Goal: Transaction & Acquisition: Purchase product/service

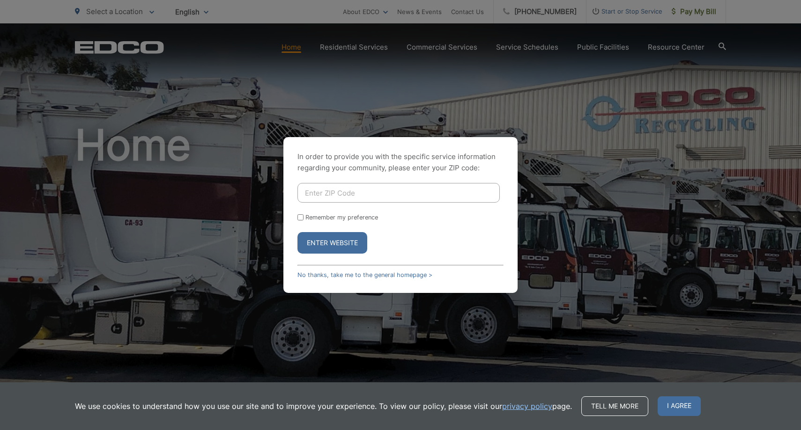
click at [325, 185] on input "Enter ZIP Code" at bounding box center [398, 193] width 202 height 20
type input "92118"
click at [334, 242] on button "Enter Website" at bounding box center [332, 243] width 70 height 22
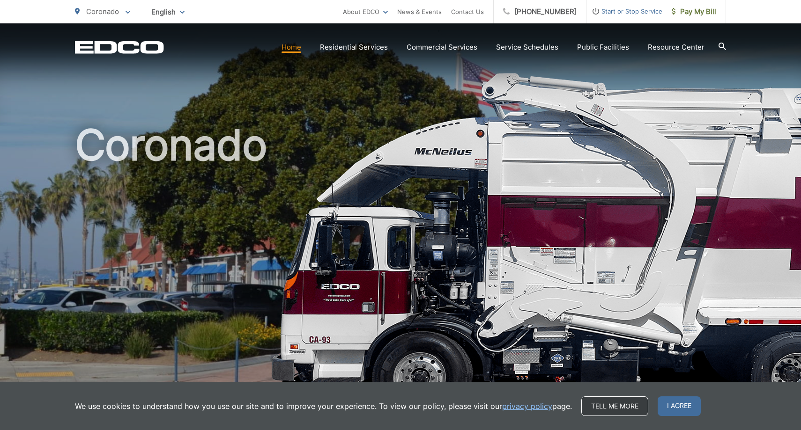
click at [609, 405] on link "Tell me more" at bounding box center [614, 407] width 67 height 20
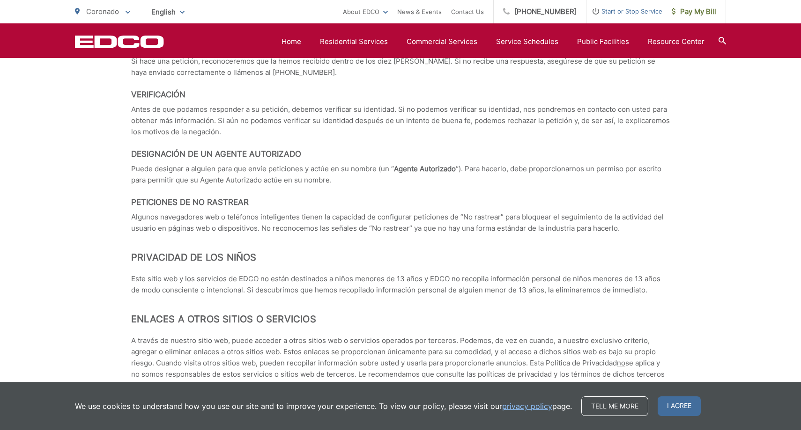
scroll to position [4092, 0]
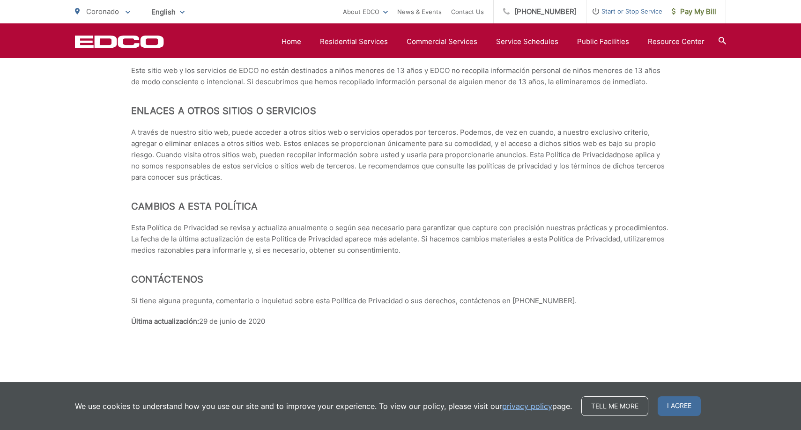
click at [736, 405] on div "We use cookies to understand how you use our site and to improve your experienc…" at bounding box center [400, 407] width 801 height 48
click at [685, 406] on span "I agree" at bounding box center [678, 407] width 43 height 20
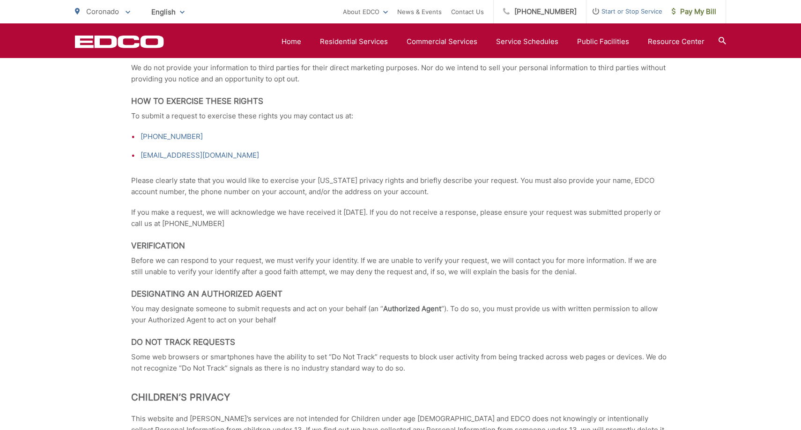
scroll to position [1561, 0]
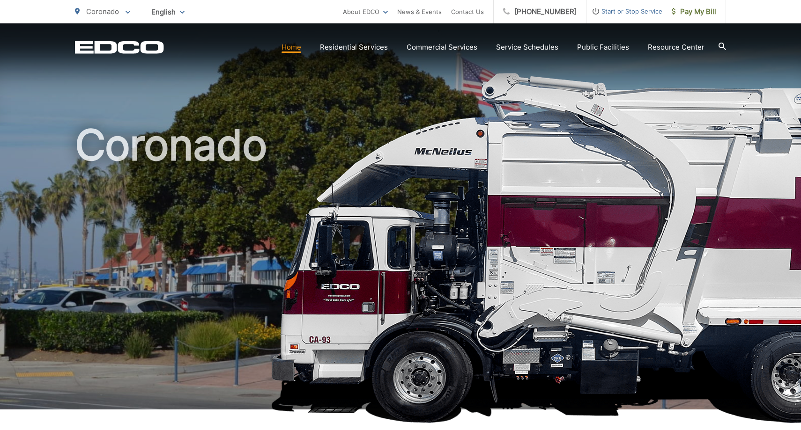
click at [296, 52] on link "Home" at bounding box center [291, 47] width 20 height 11
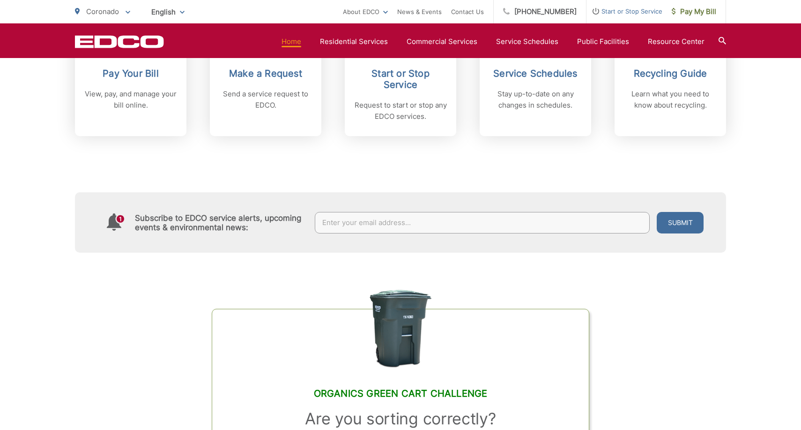
scroll to position [472, 0]
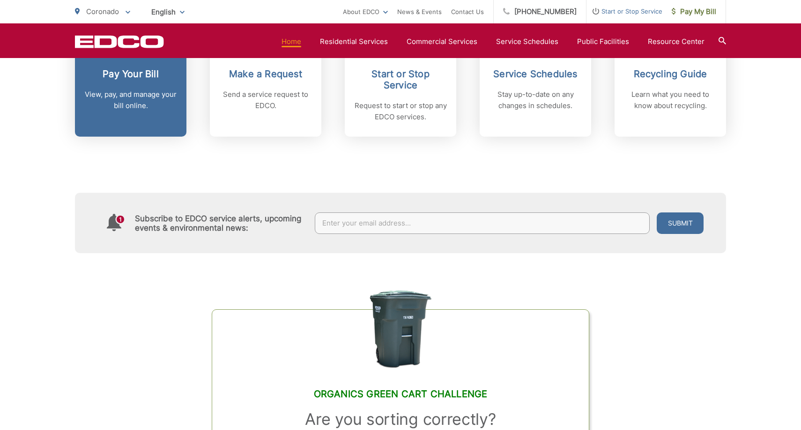
click at [140, 97] on p "View, pay, and manage your bill online." at bounding box center [130, 100] width 93 height 22
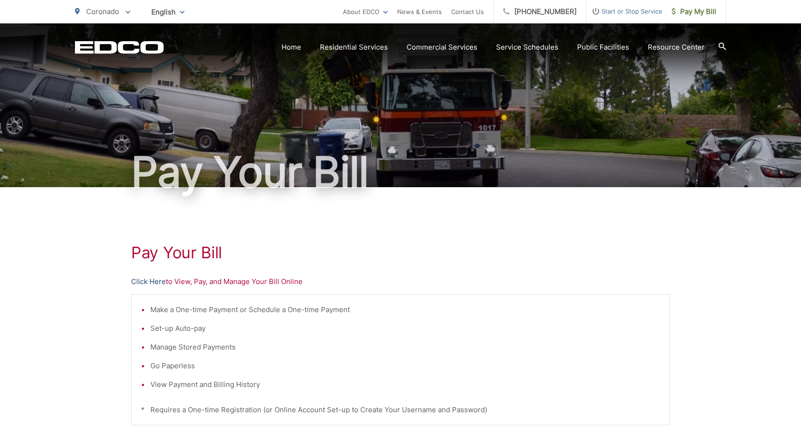
click at [147, 280] on link "Click Here" at bounding box center [148, 281] width 35 height 11
